Goal: Use online tool/utility: Use online tool/utility

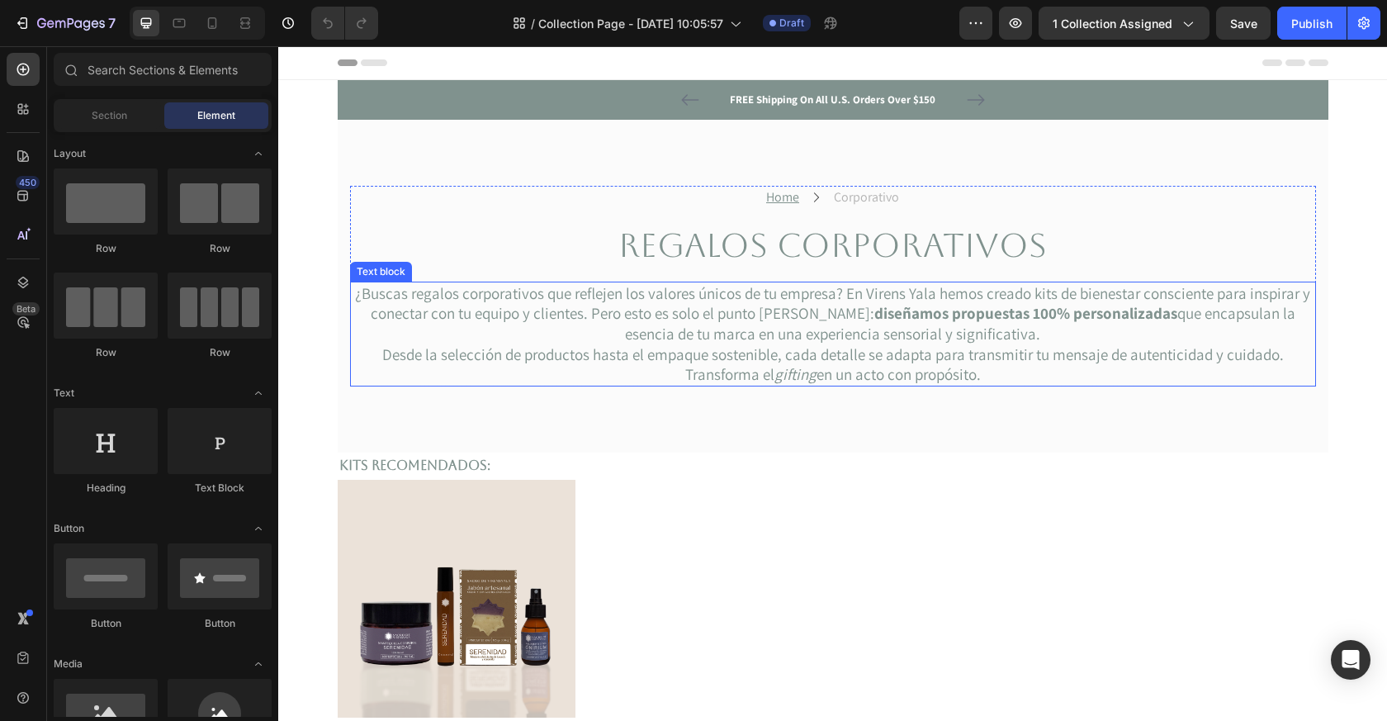
scroll to position [267, 0]
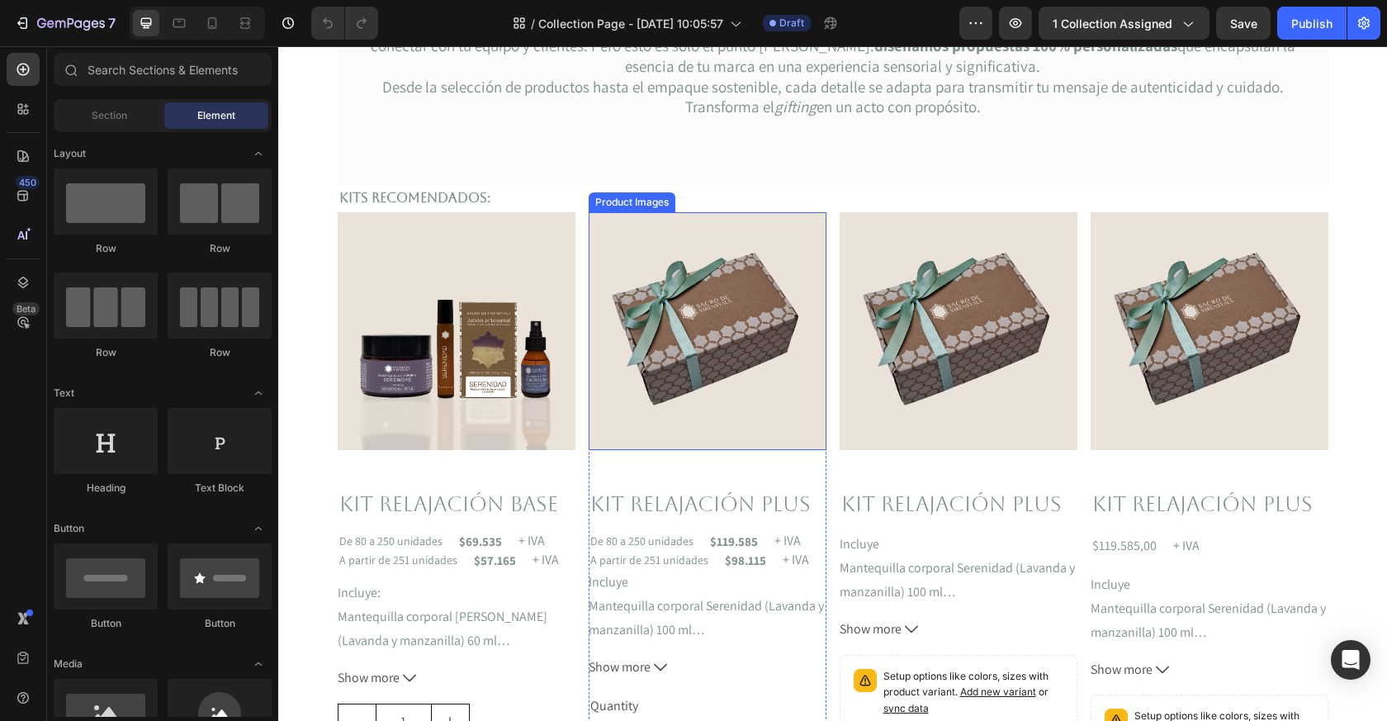
click at [688, 390] on img at bounding box center [708, 331] width 238 height 238
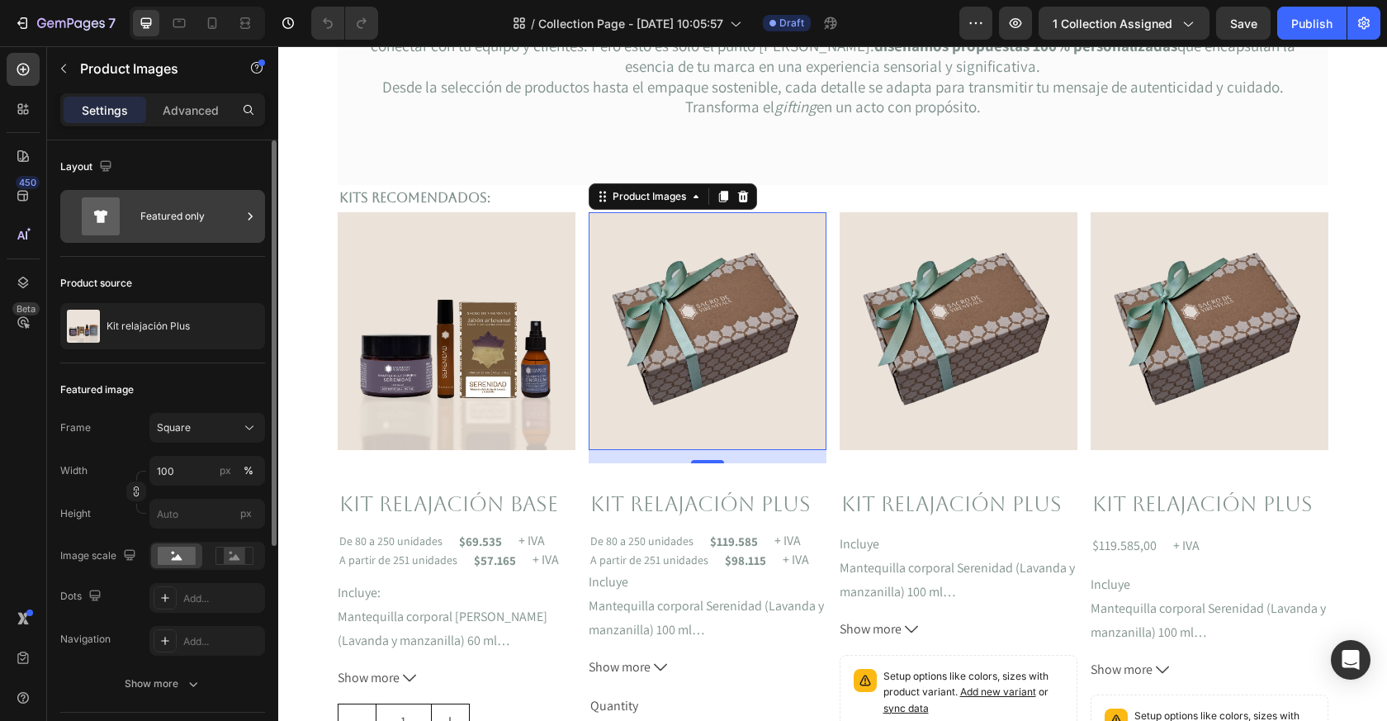
click at [192, 208] on div "Featured only" at bounding box center [190, 216] width 101 height 38
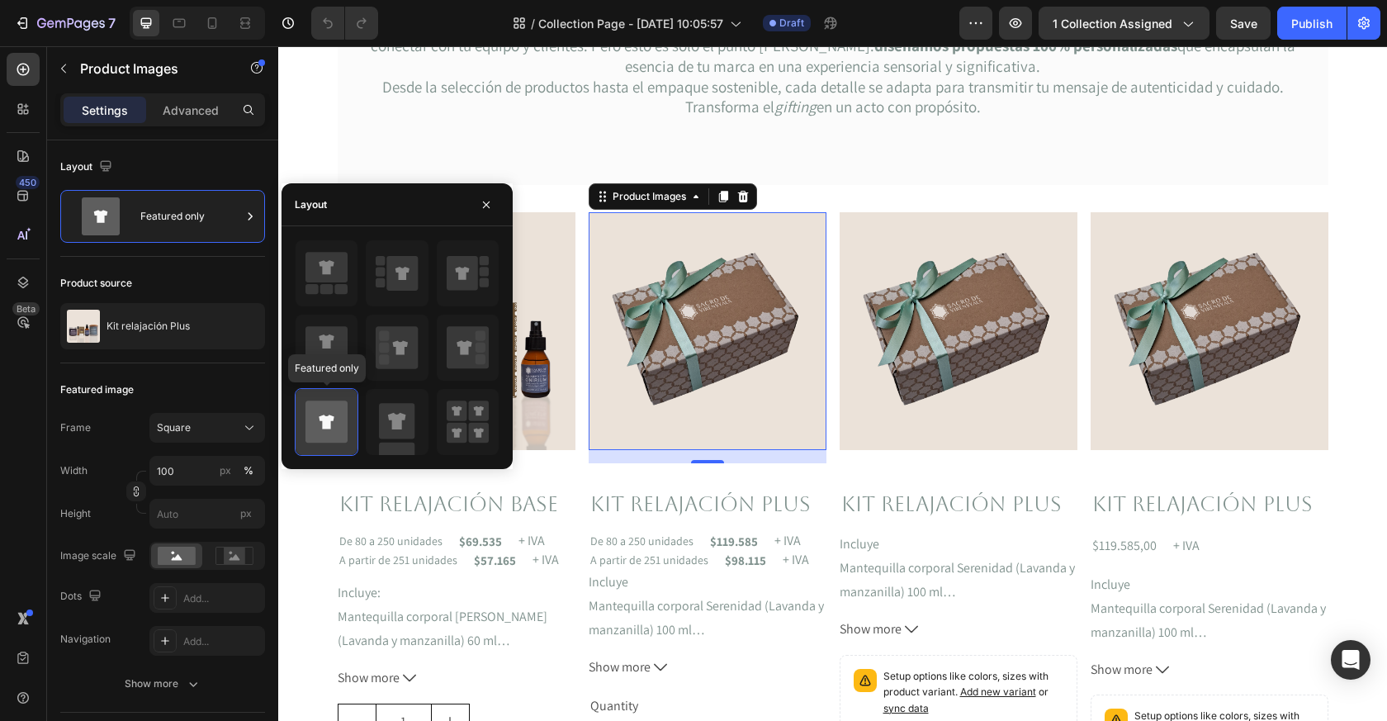
click at [325, 421] on icon at bounding box center [326, 421] width 15 height 14
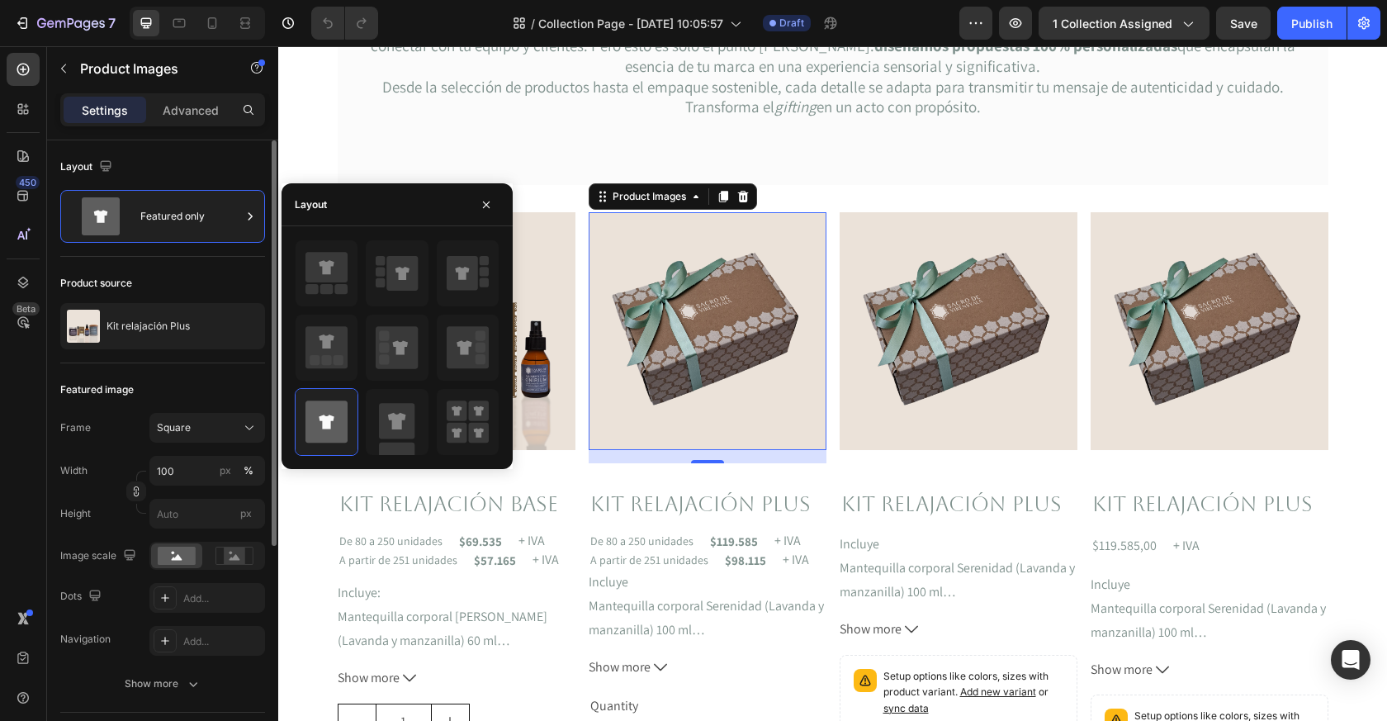
click at [188, 294] on div "Product source" at bounding box center [162, 283] width 205 height 26
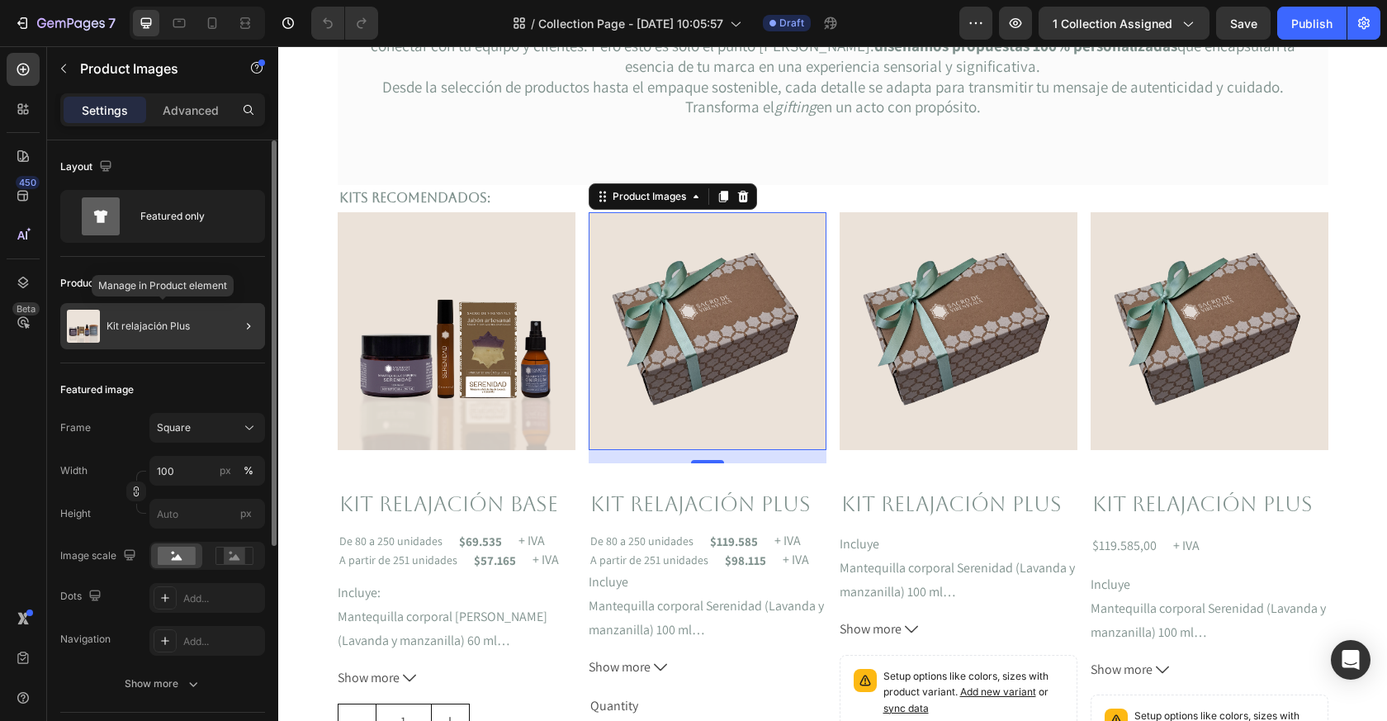
click at [188, 318] on div "Kit relajación Plus" at bounding box center [162, 326] width 205 height 46
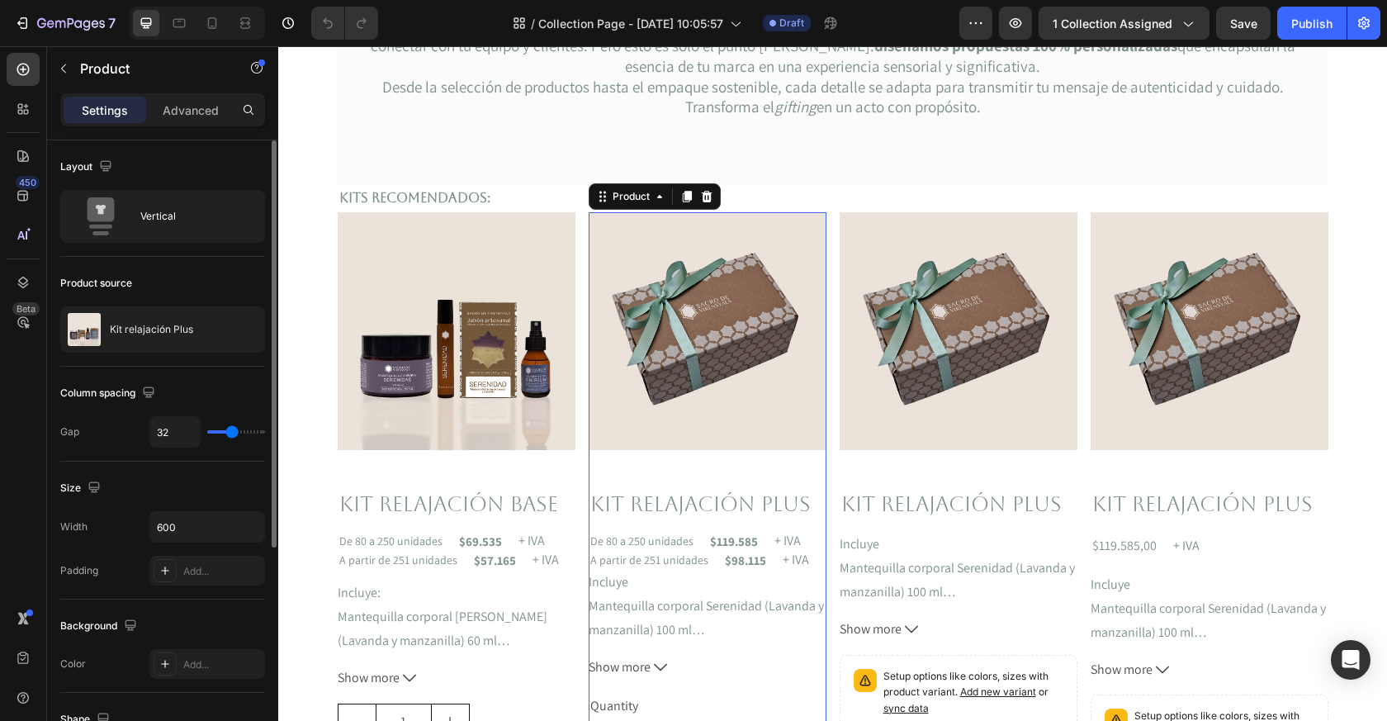
click at [210, 367] on div "Layout Vertical" at bounding box center [162, 414] width 205 height 95
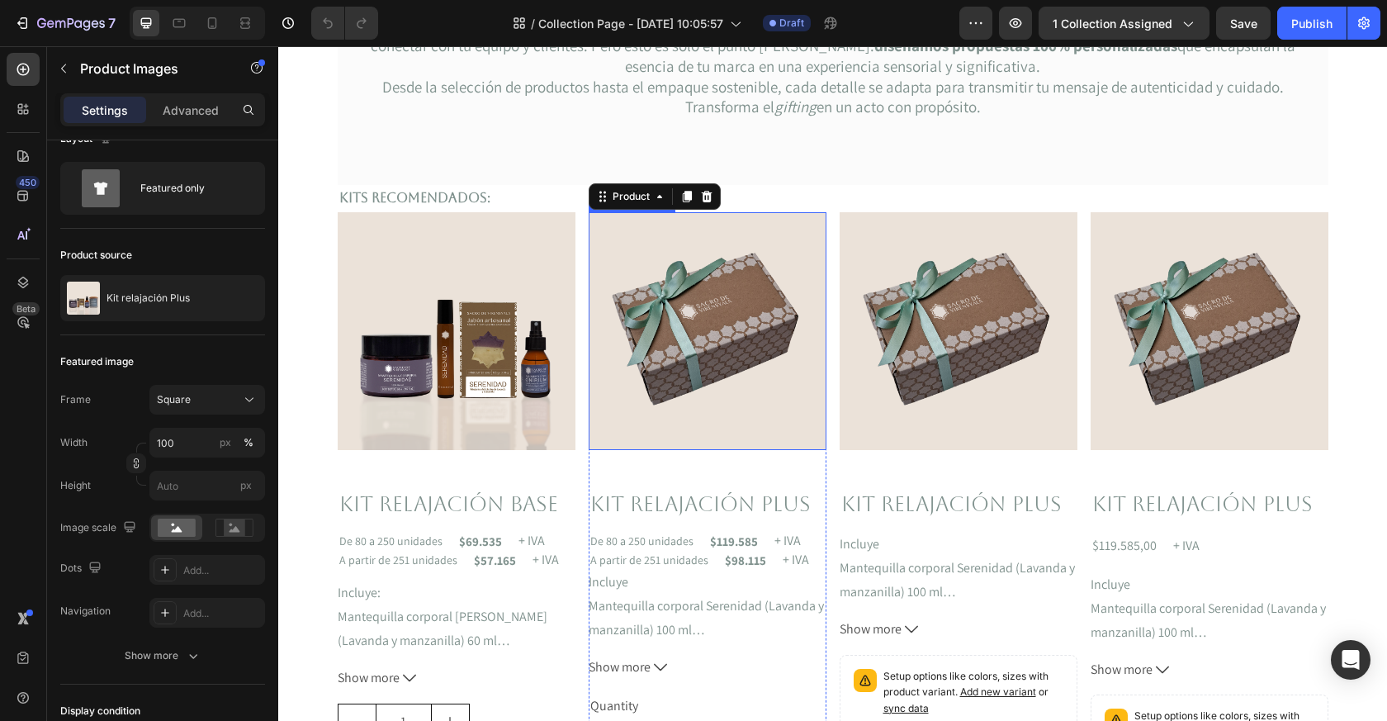
click at [710, 418] on img at bounding box center [708, 331] width 238 height 238
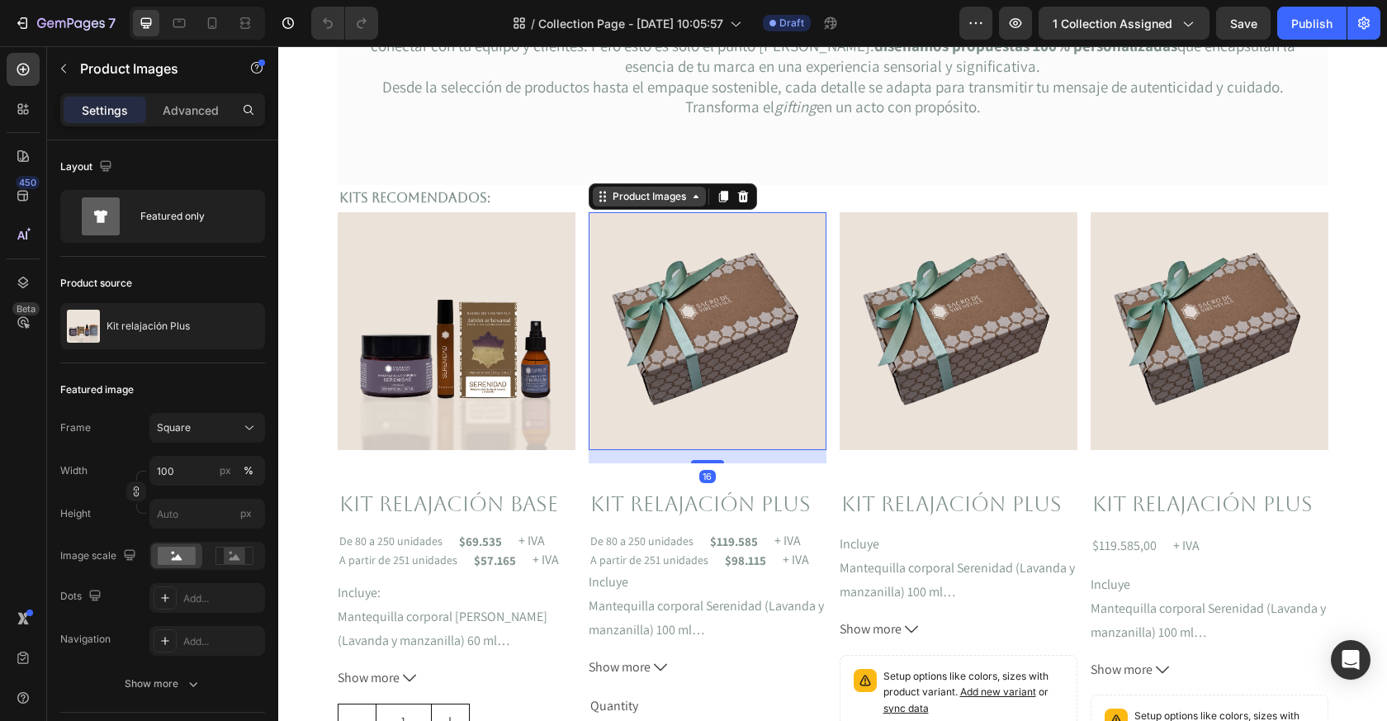
click at [668, 195] on div "Product Images" at bounding box center [649, 196] width 80 height 15
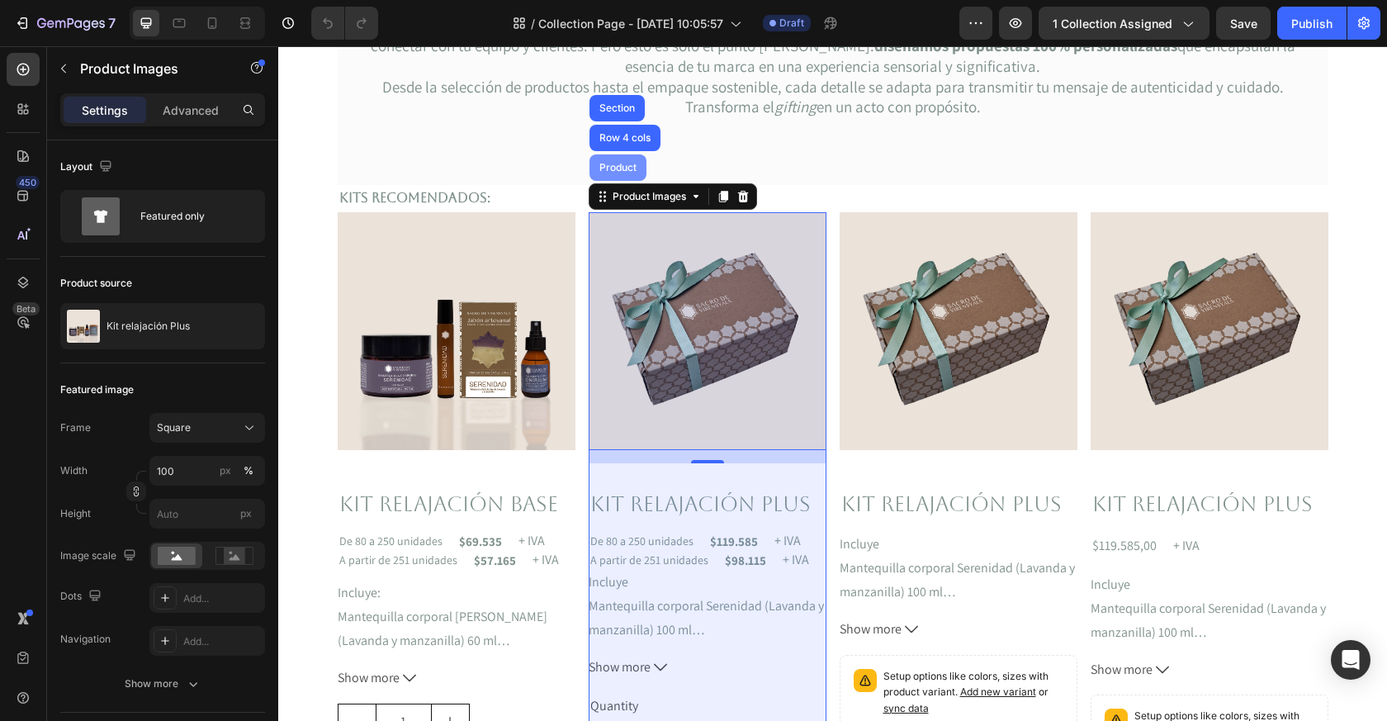
click at [621, 167] on div "Product" at bounding box center [618, 168] width 44 height 10
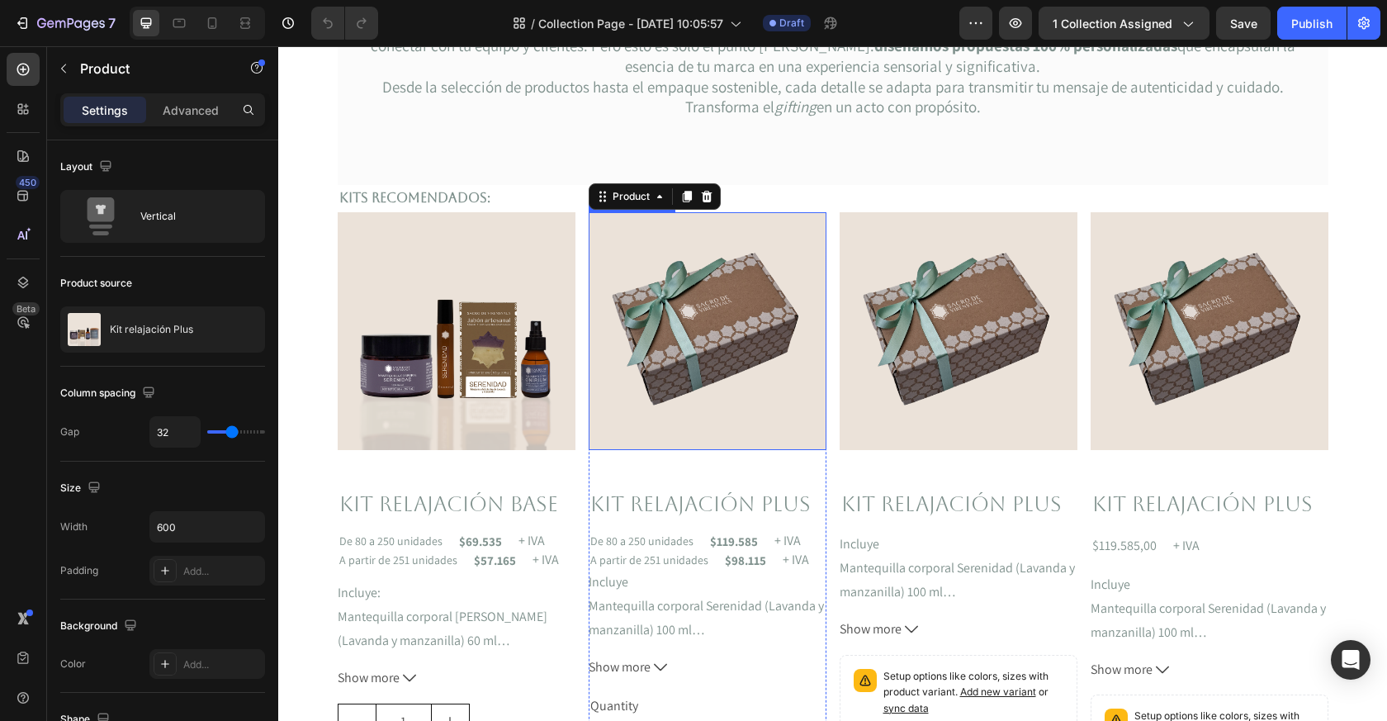
click at [731, 324] on img at bounding box center [708, 331] width 238 height 238
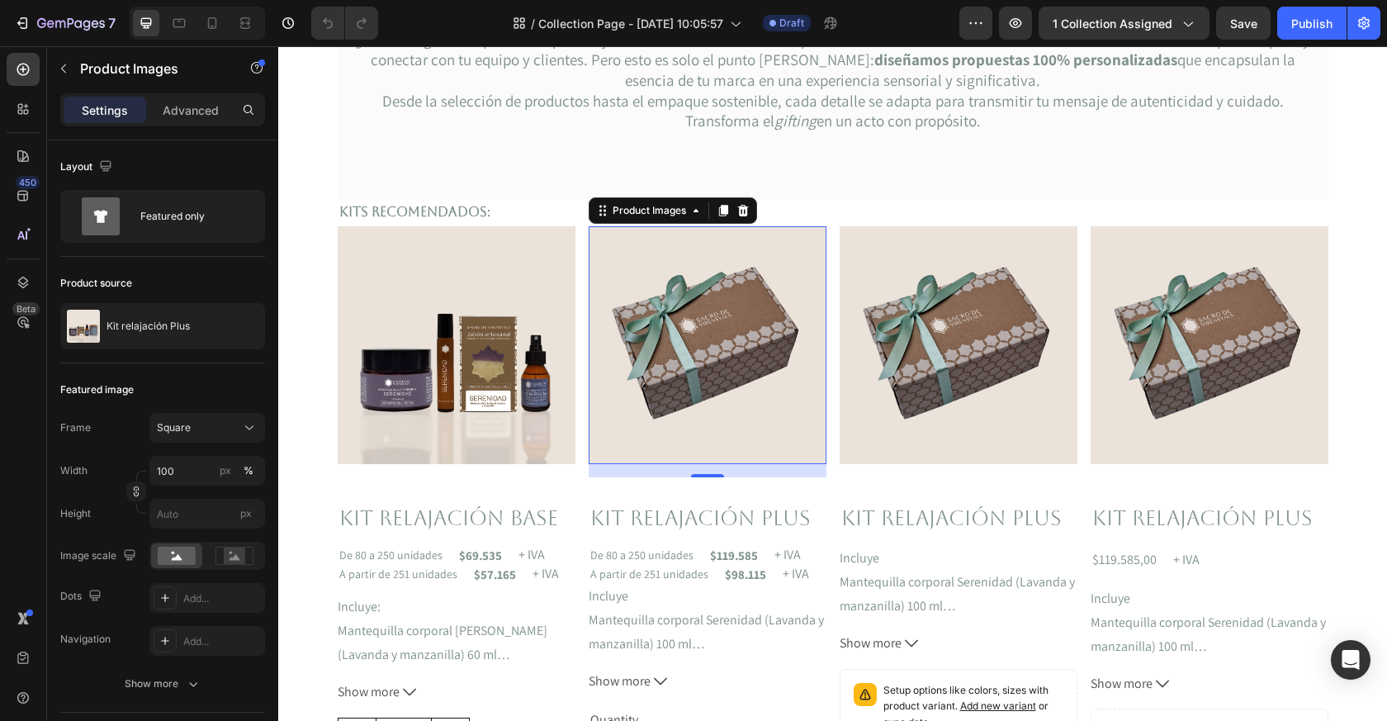
scroll to position [345, 0]
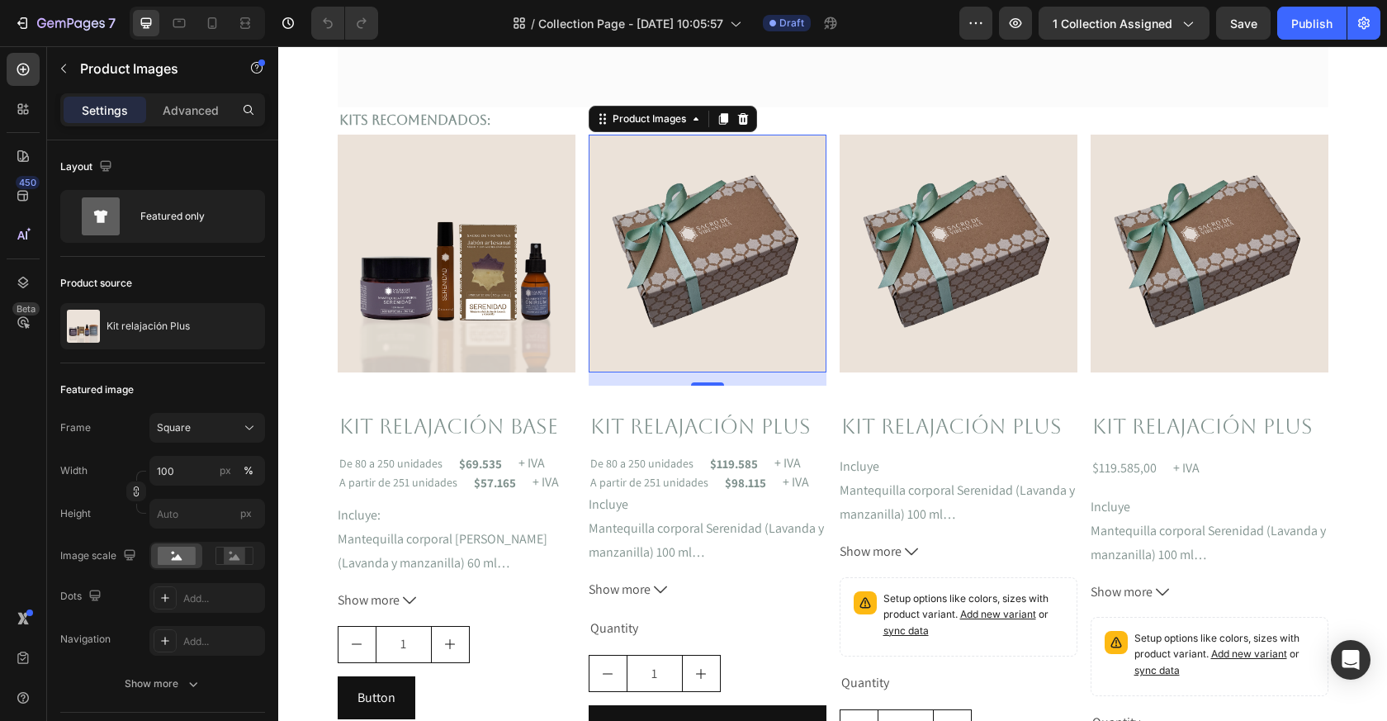
click at [792, 247] on img at bounding box center [708, 254] width 238 height 238
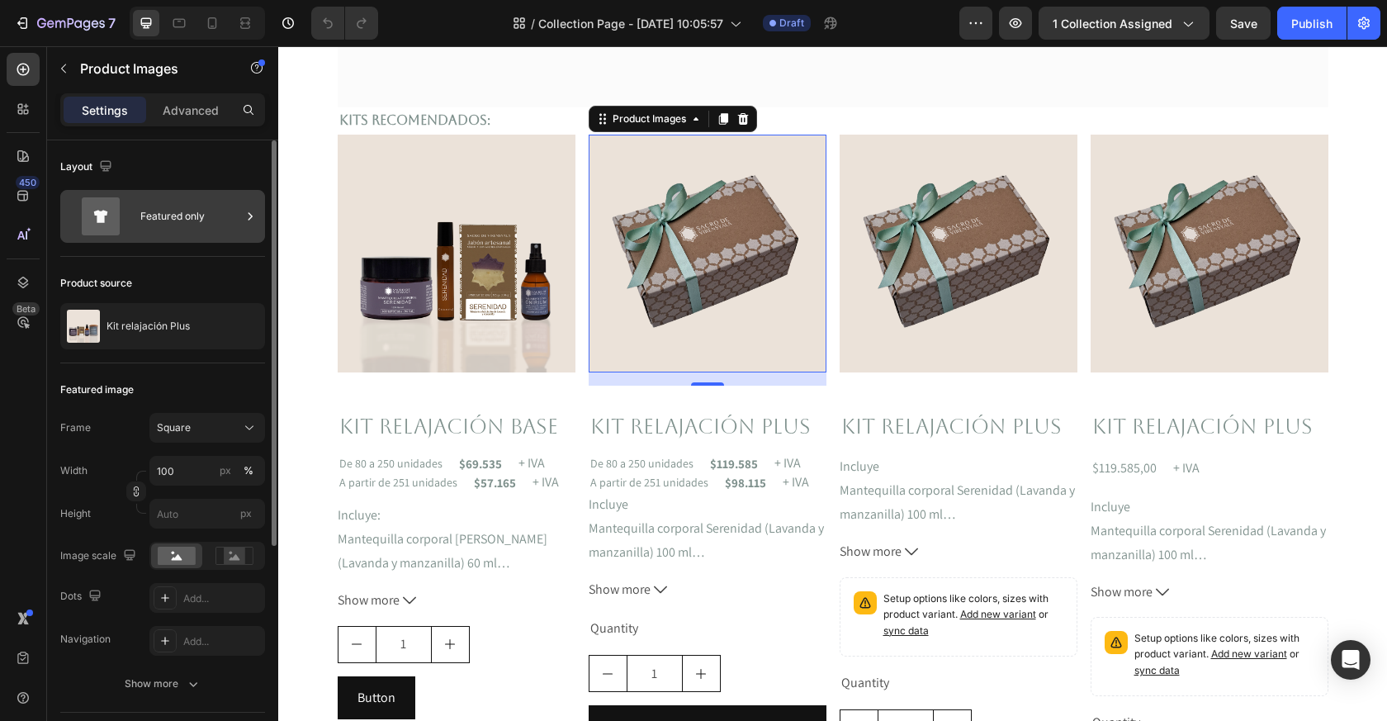
click at [214, 220] on div "Featured only" at bounding box center [190, 216] width 101 height 38
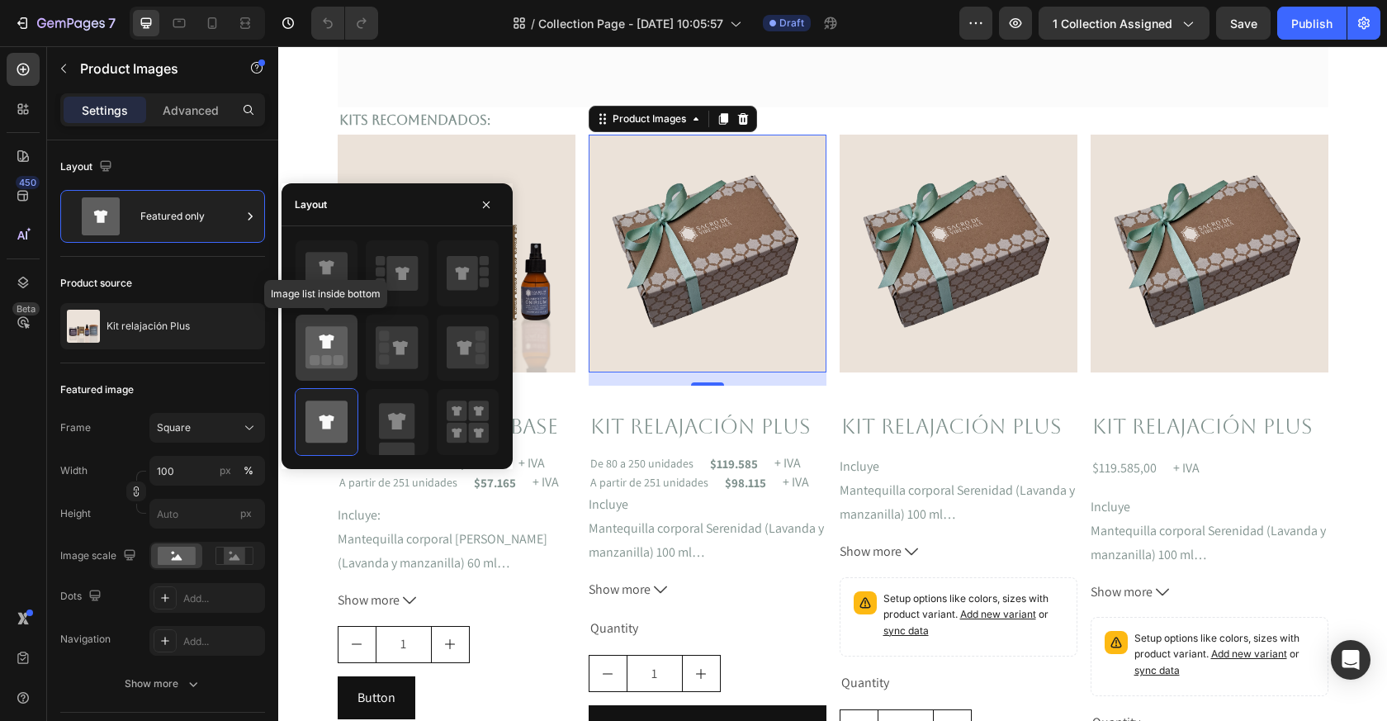
click at [328, 352] on icon at bounding box center [326, 347] width 42 height 42
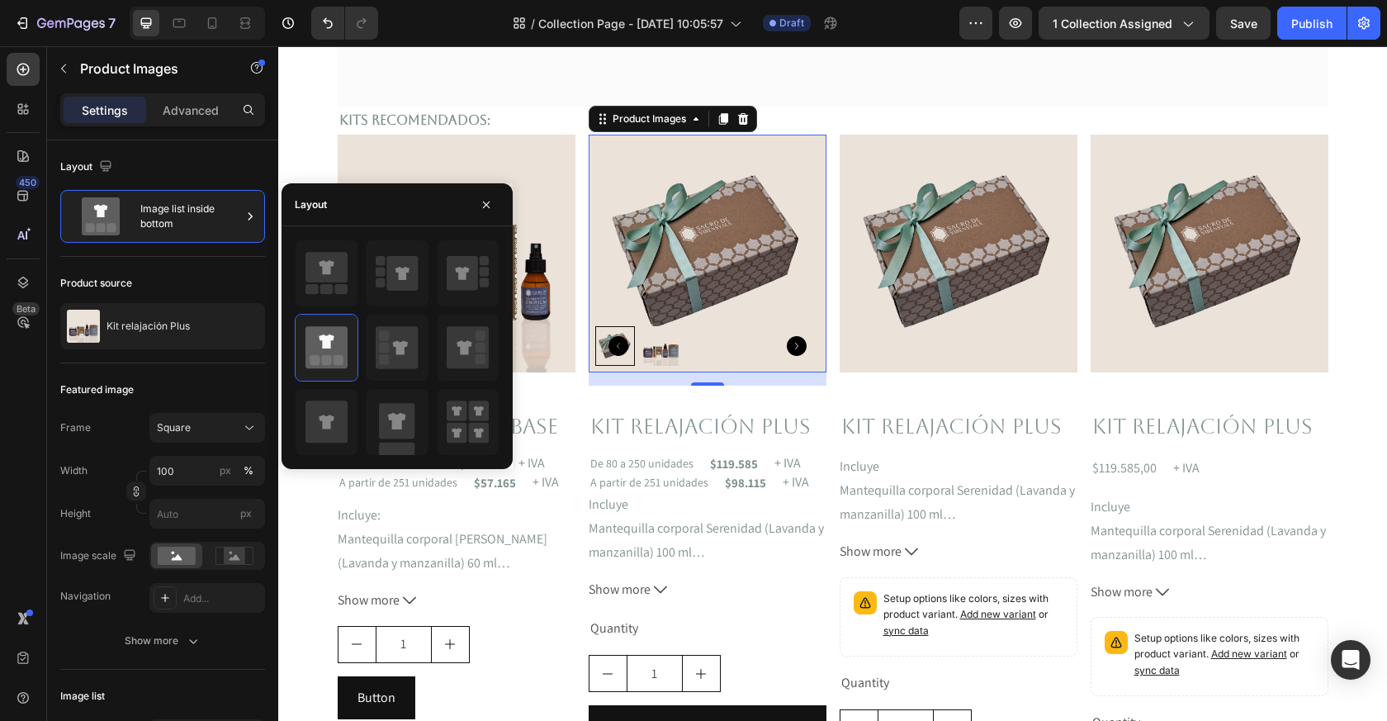
click at [668, 350] on img at bounding box center [661, 346] width 40 height 40
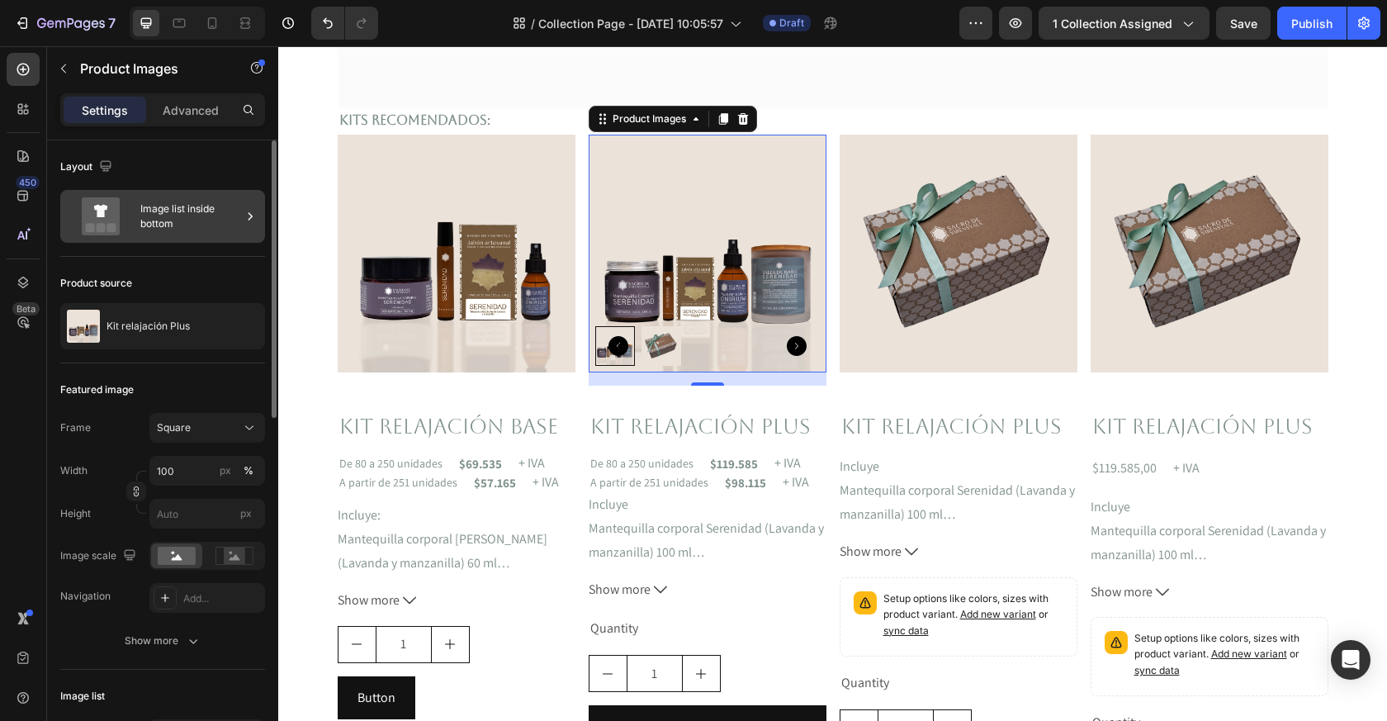
click at [215, 197] on div "Image list inside bottom" at bounding box center [190, 216] width 101 height 38
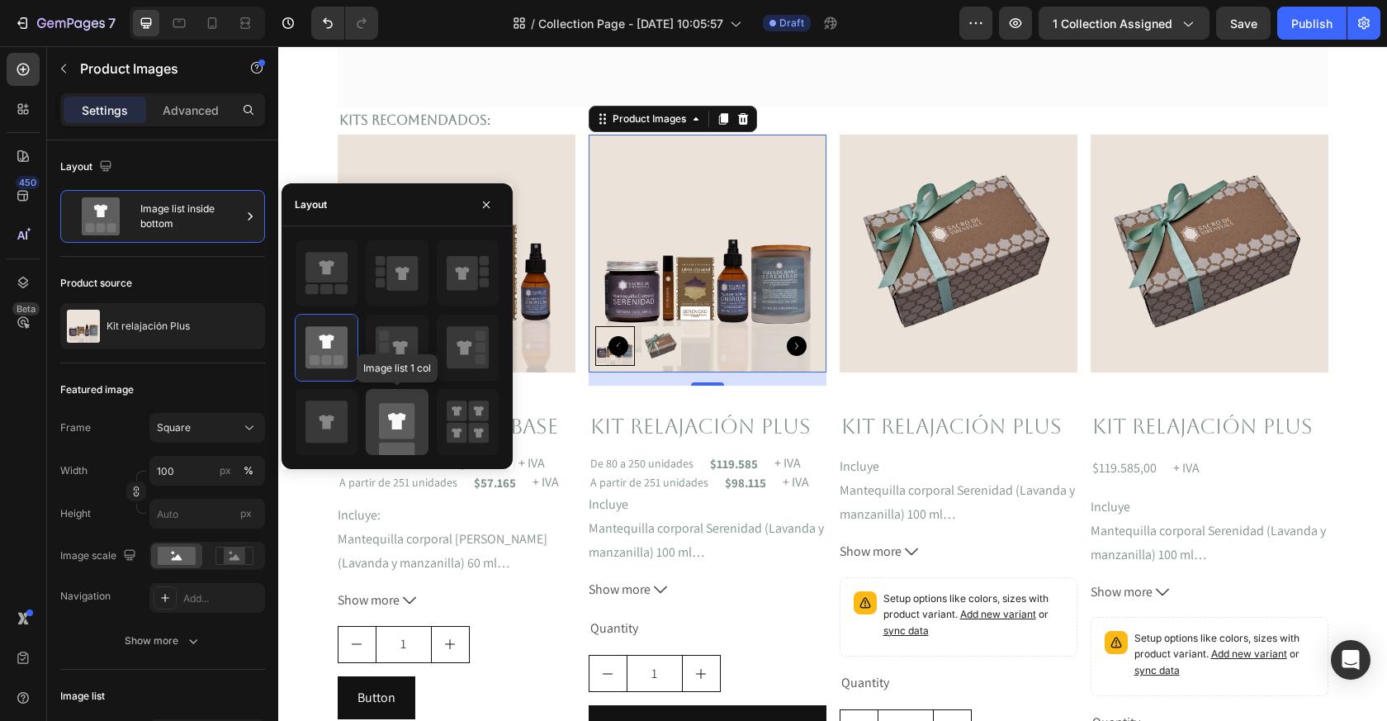
click at [408, 424] on rect at bounding box center [396, 420] width 35 height 35
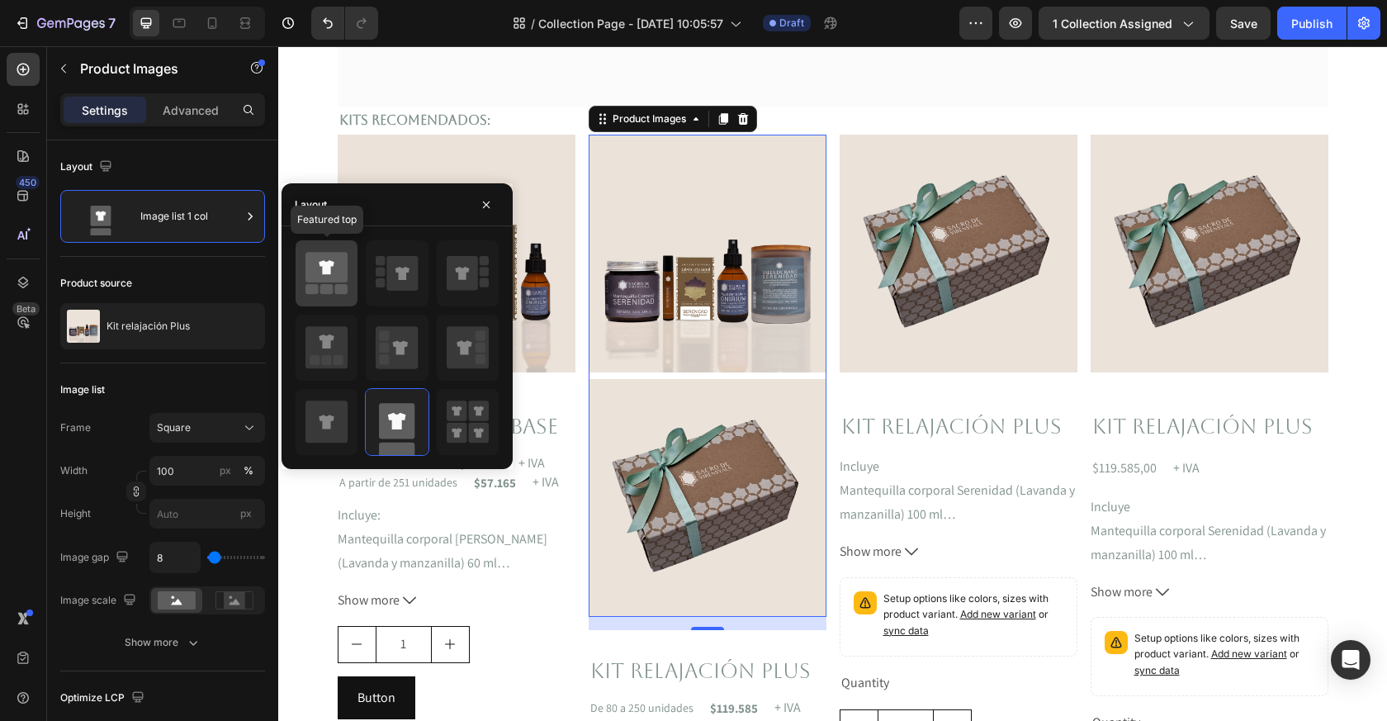
click at [335, 279] on icon at bounding box center [326, 267] width 42 height 31
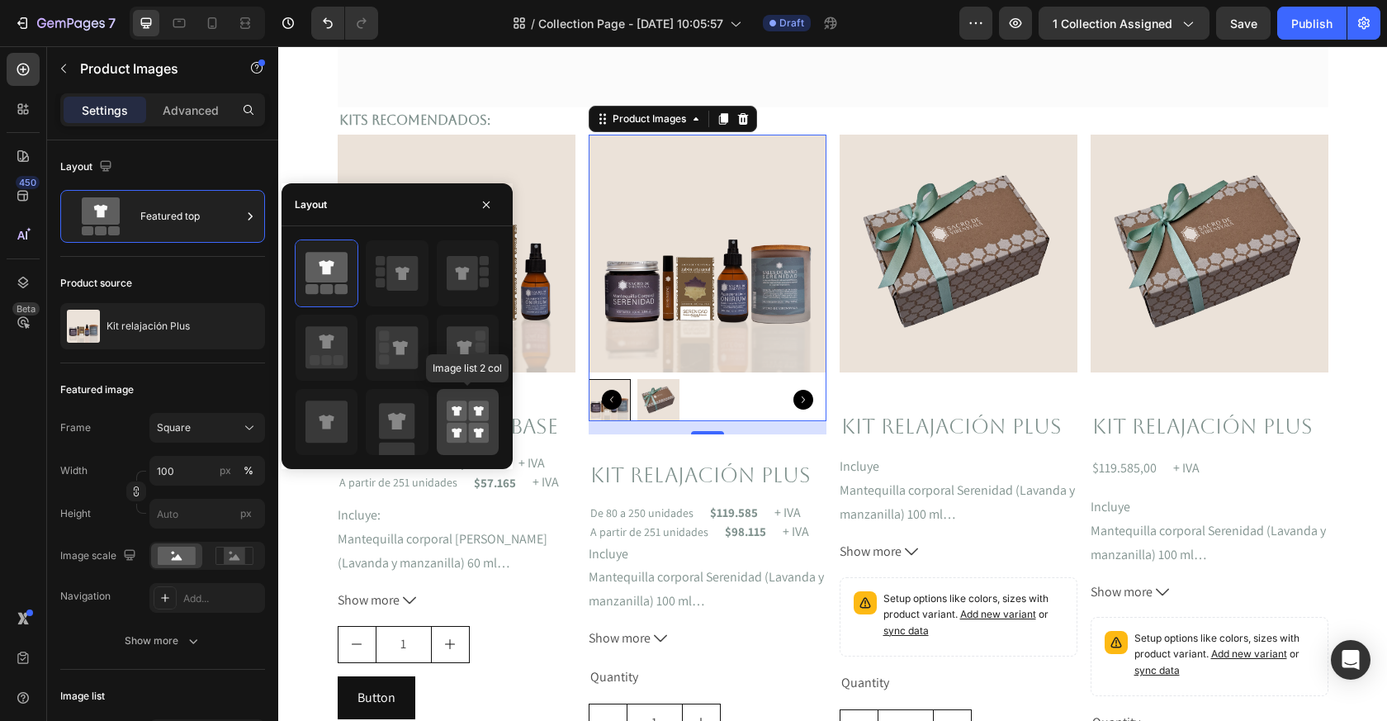
click at [464, 408] on rect at bounding box center [457, 410] width 21 height 21
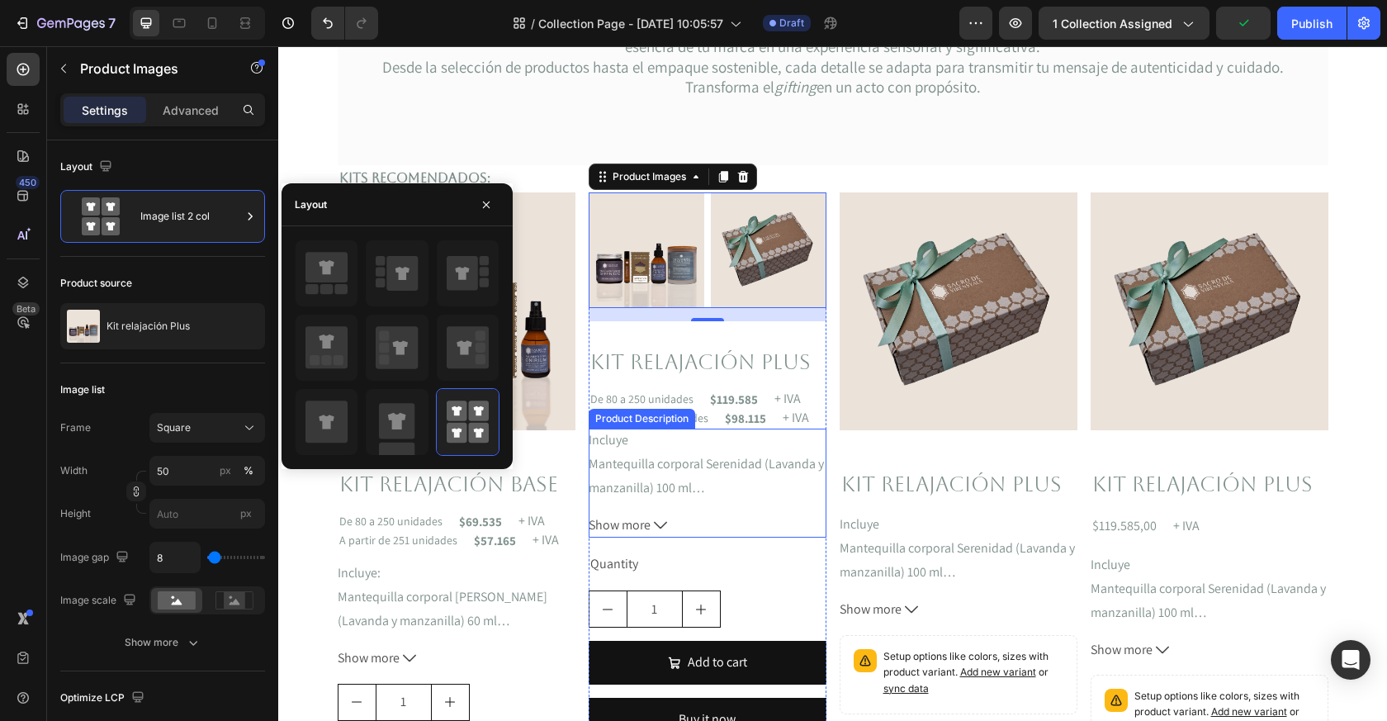
scroll to position [268, 0]
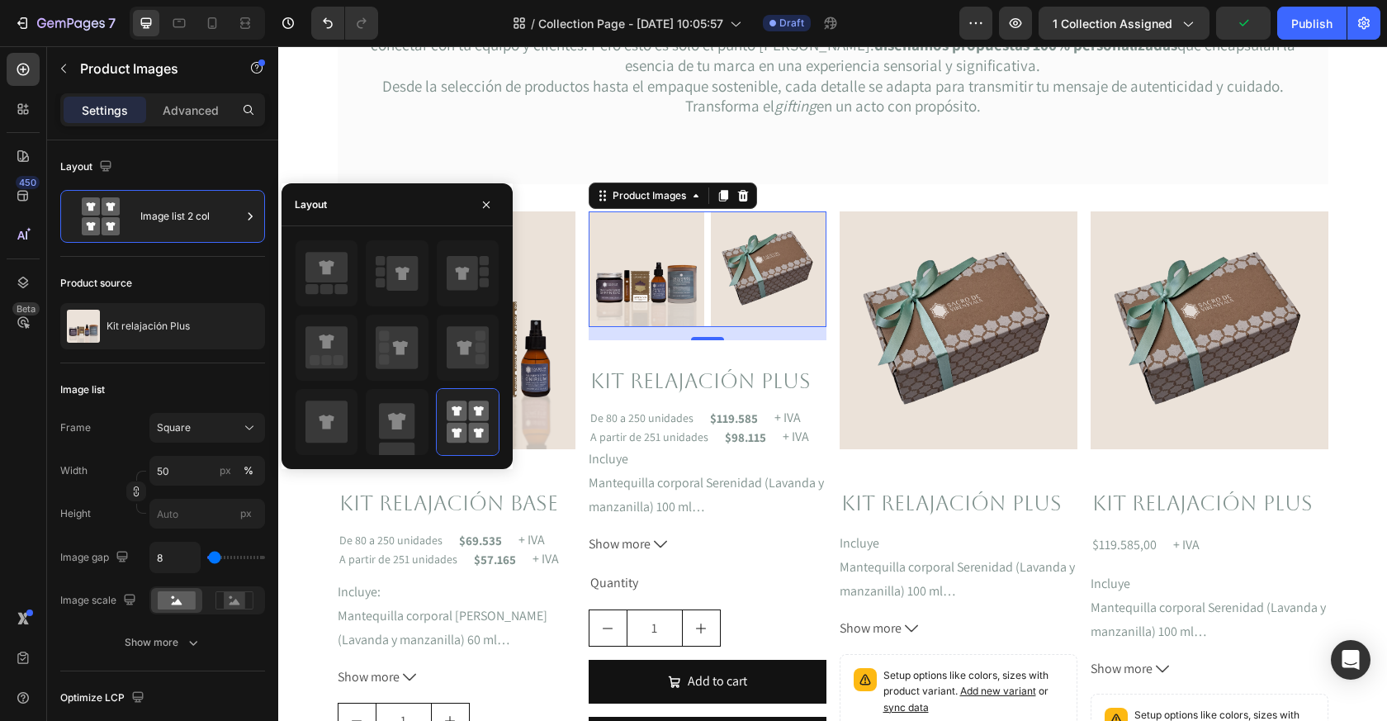
click at [764, 227] on img at bounding box center [769, 269] width 116 height 116
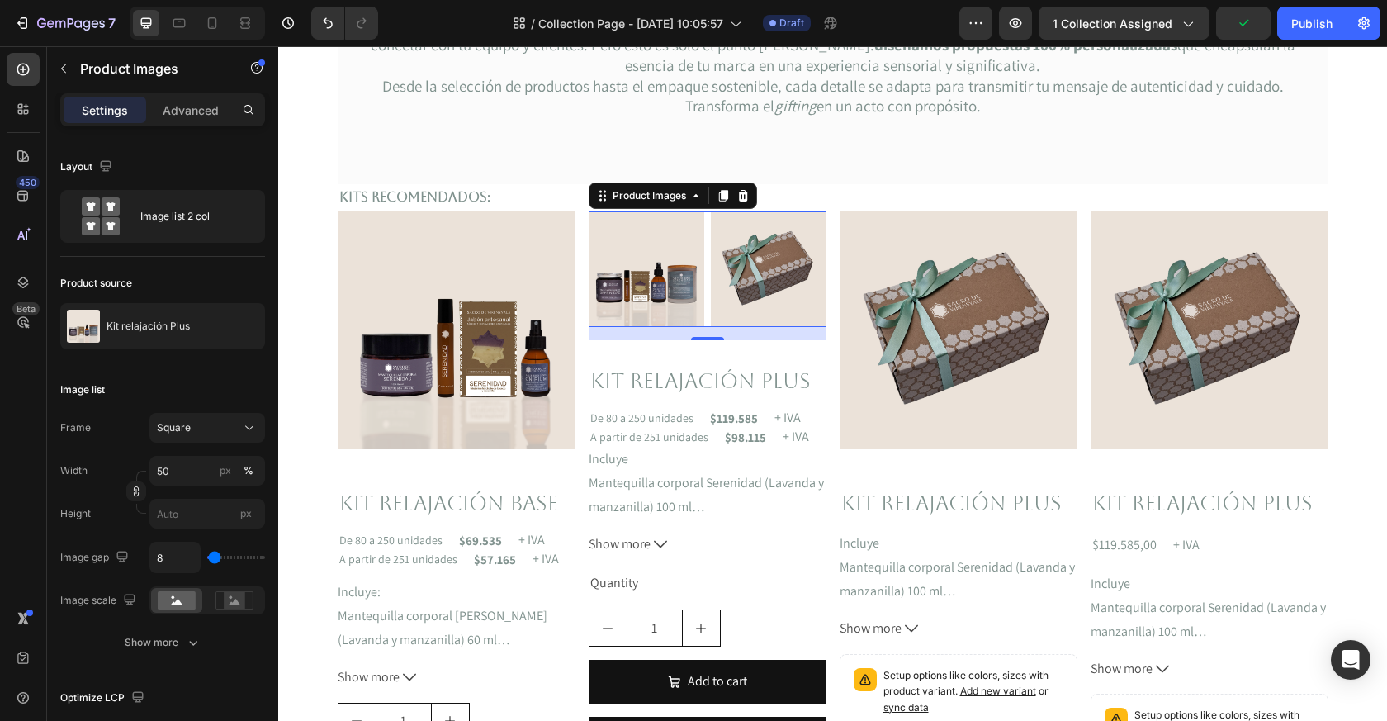
click at [685, 261] on img at bounding box center [647, 269] width 116 height 116
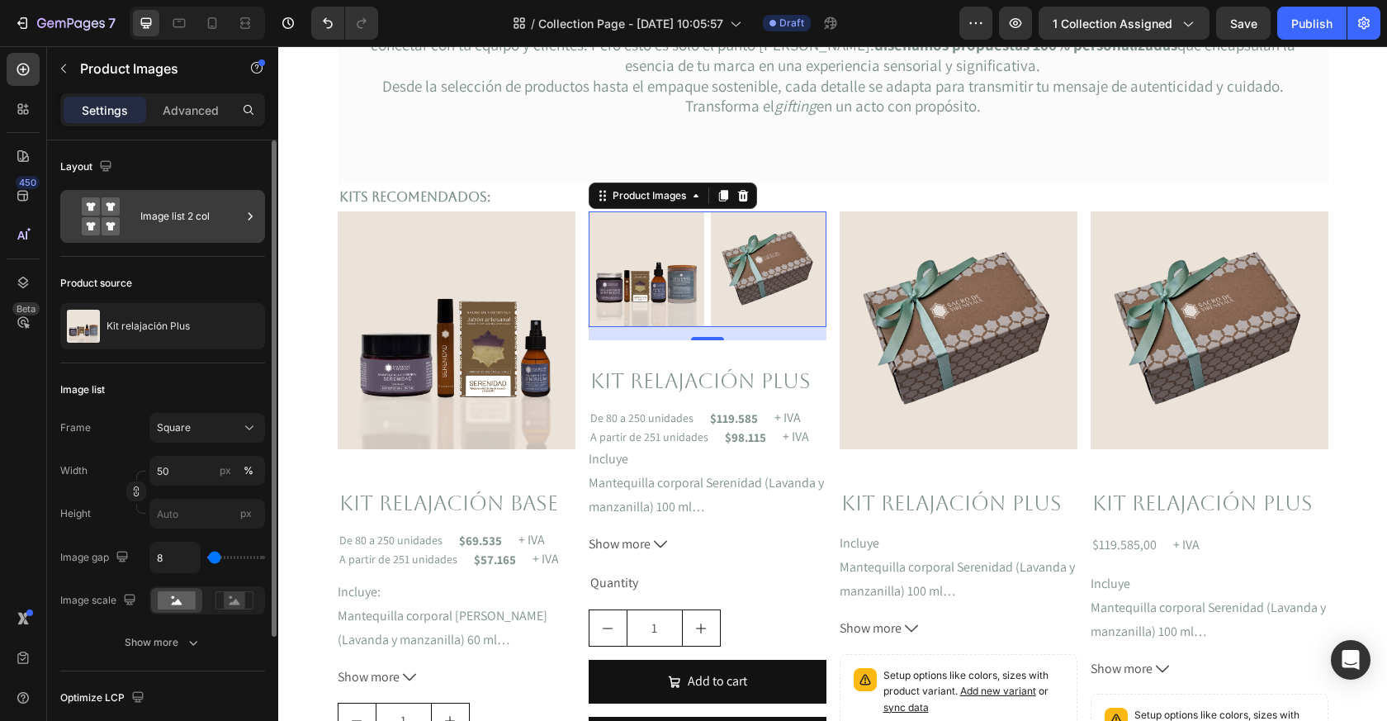
click at [181, 206] on div "Image list 2 col" at bounding box center [190, 216] width 101 height 38
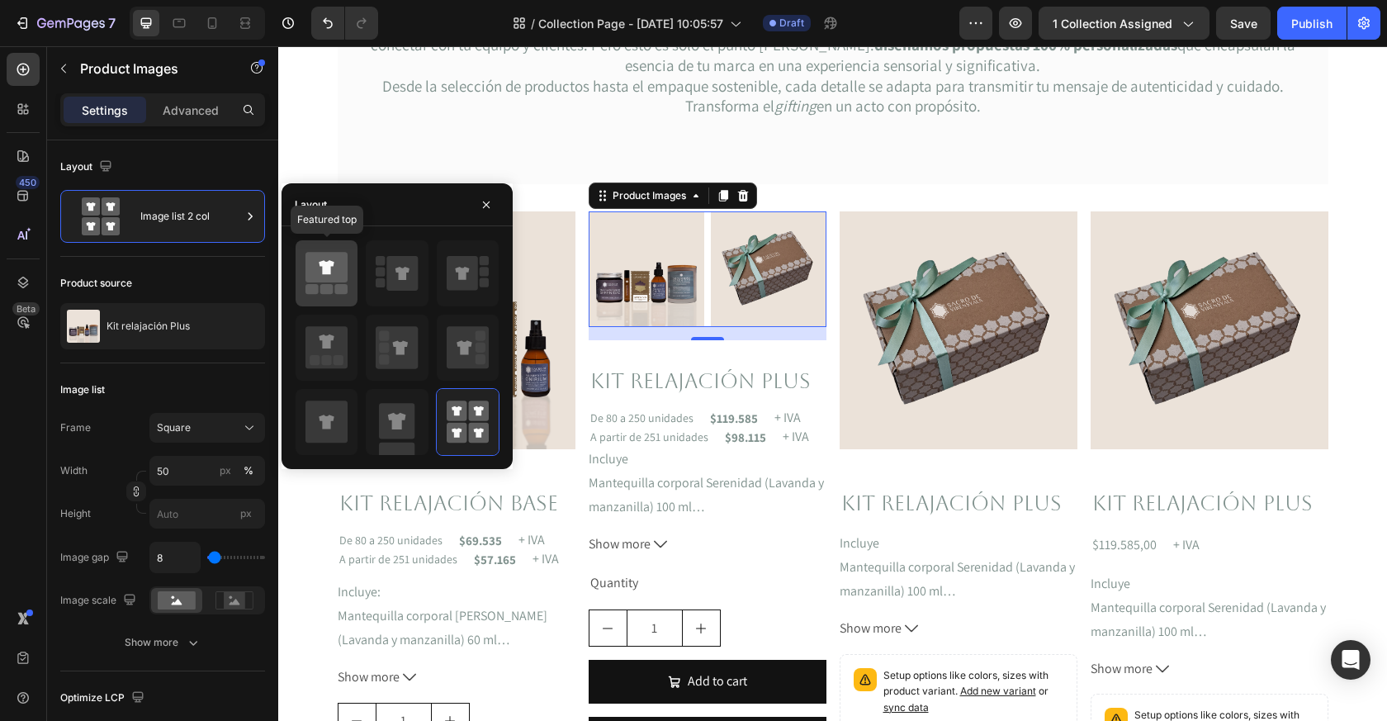
click at [335, 267] on icon at bounding box center [326, 267] width 42 height 31
type input "100"
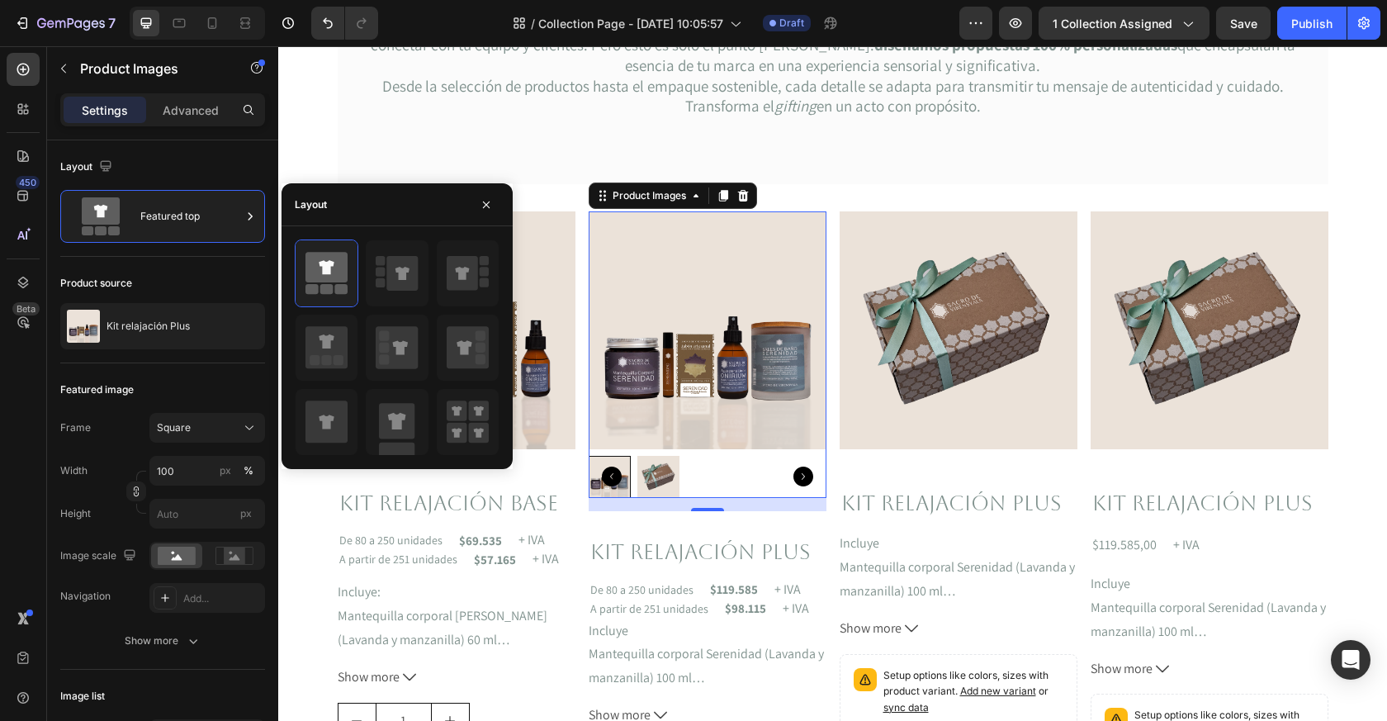
click at [659, 484] on img at bounding box center [658, 477] width 42 height 42
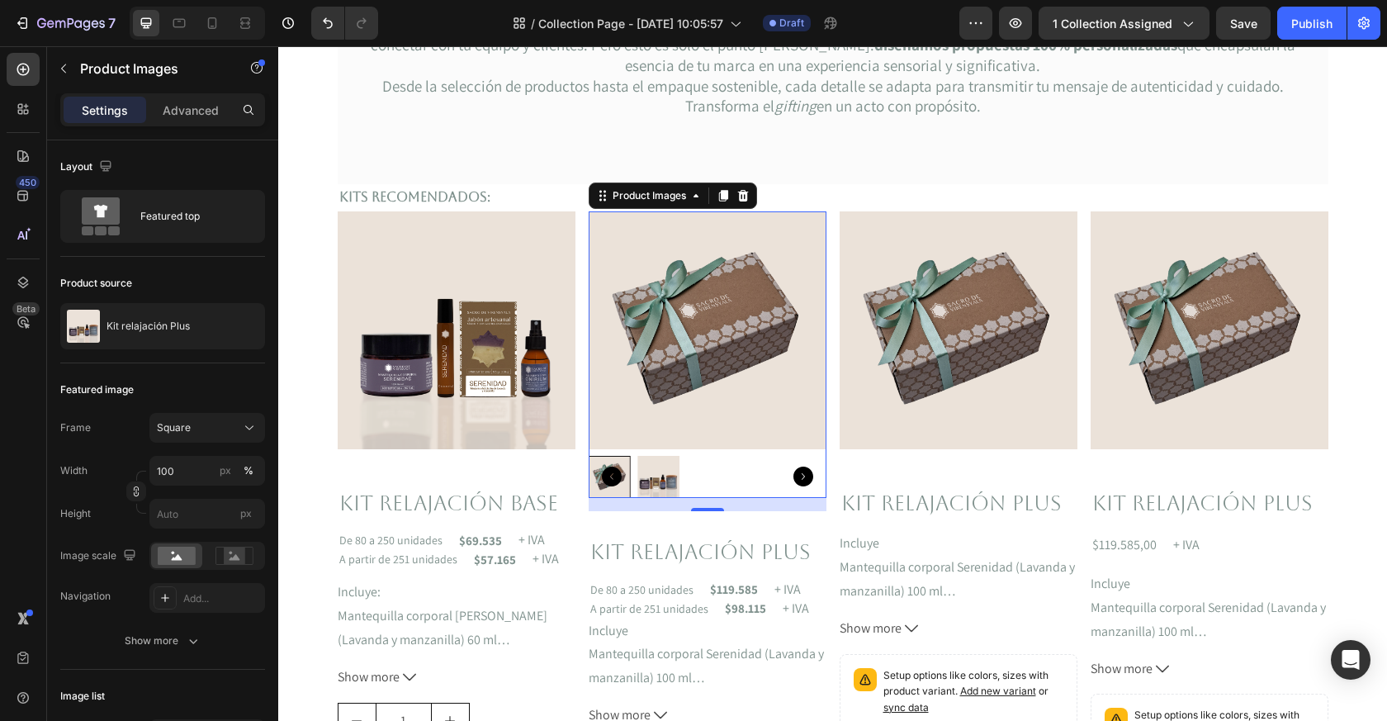
click at [623, 488] on div at bounding box center [609, 477] width 42 height 42
click at [610, 467] on icon "Carousel Back Arrow" at bounding box center [612, 476] width 20 height 20
click at [622, 486] on img at bounding box center [610, 477] width 42 height 42
